Goal: Task Accomplishment & Management: Manage account settings

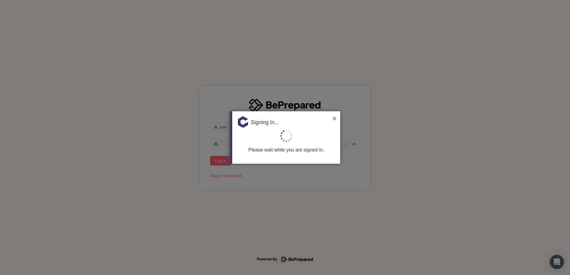
type input "**********"
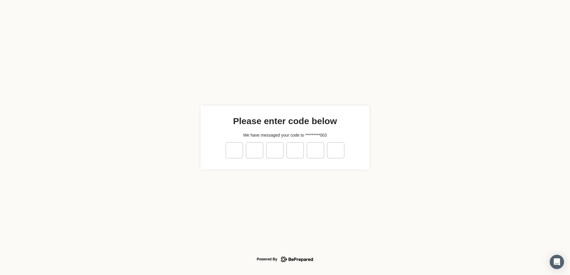
type input "*"
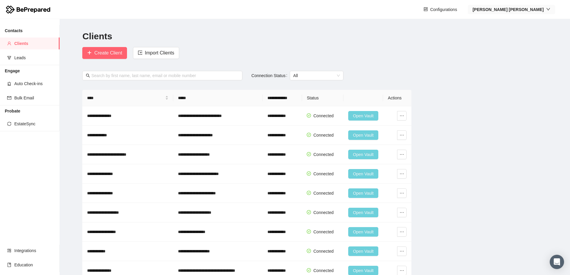
click at [528, 11] on strong "[PERSON_NAME]" at bounding box center [507, 9] width 71 height 5
click at [536, 32] on span "Company" at bounding box center [538, 30] width 27 height 7
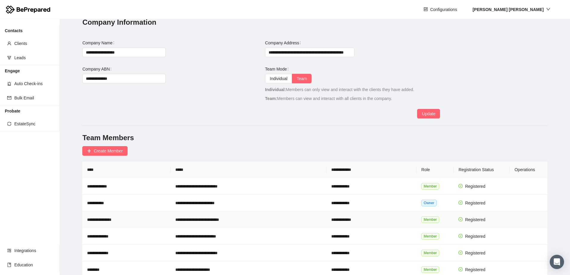
scroll to position [25, 0]
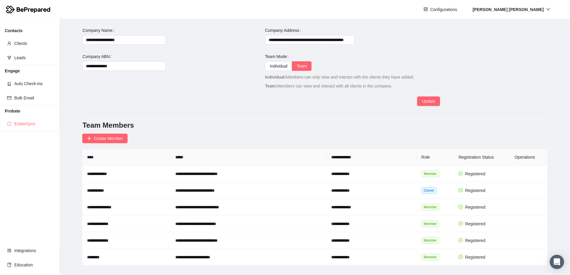
click at [23, 123] on span "EstateSync" at bounding box center [34, 124] width 41 height 12
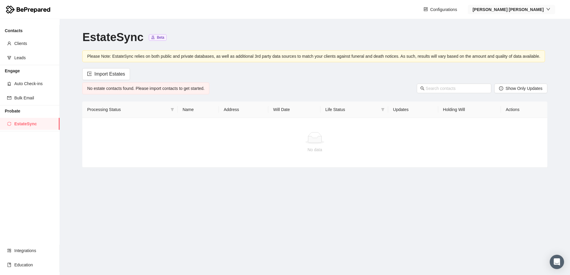
click at [531, 11] on strong "[PERSON_NAME]" at bounding box center [507, 9] width 71 height 5
click at [536, 21] on span "Profile" at bounding box center [538, 21] width 27 height 7
